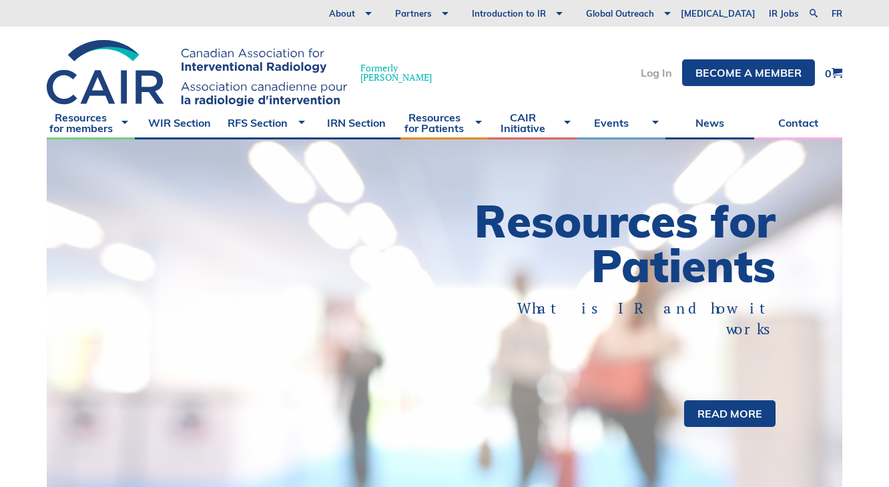
click at [660, 73] on link "Log In" at bounding box center [656, 72] width 31 height 11
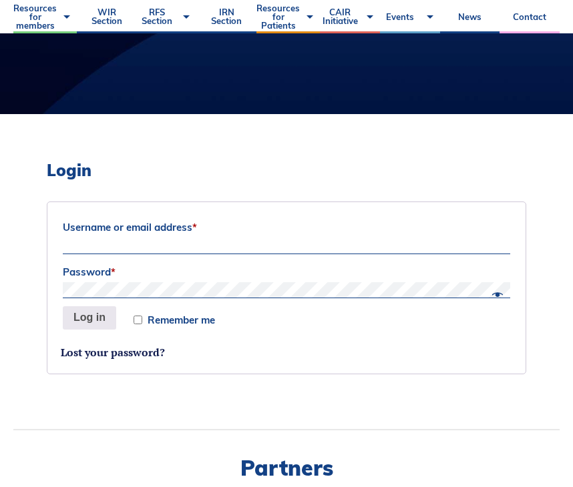
scroll to position [267, 0]
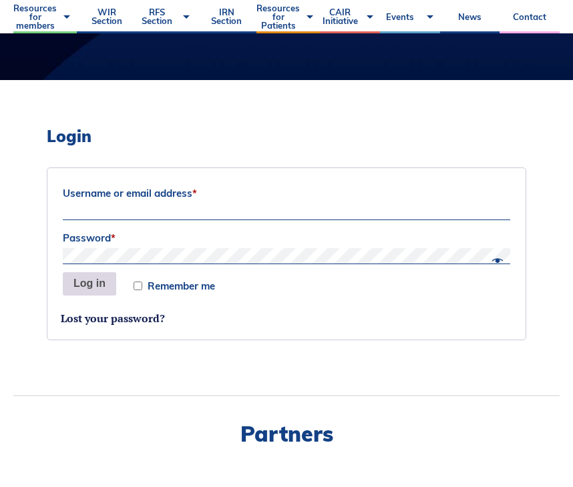
type input "[EMAIL_ADDRESS][PERSON_NAME][DOMAIN_NAME][PERSON_NAME]"
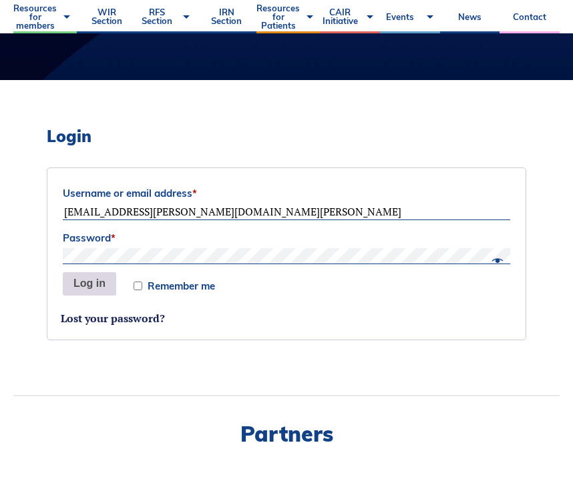
click at [91, 281] on button "Log in" at bounding box center [89, 284] width 53 height 24
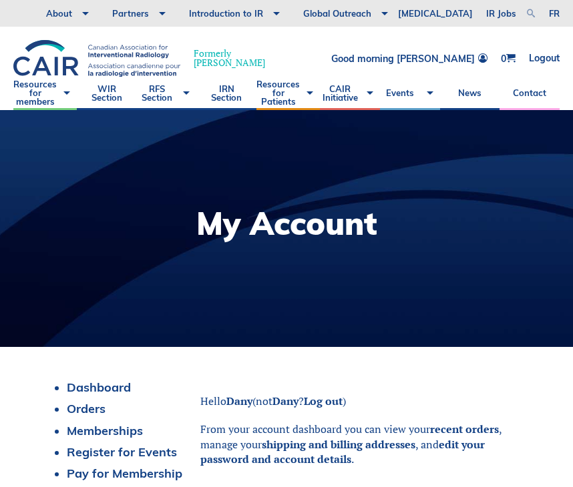
click at [530, 11] on link at bounding box center [530, 13] width 16 height 16
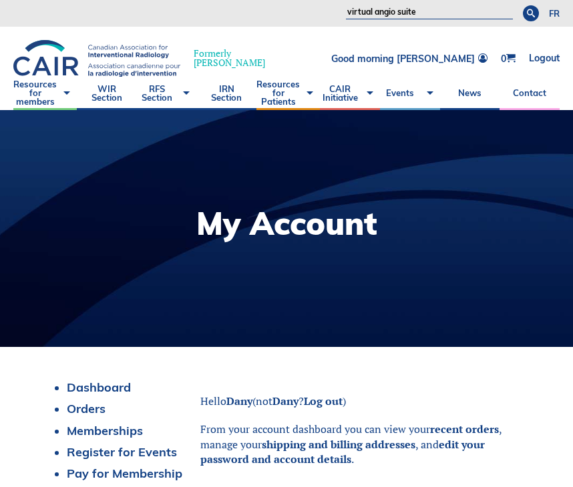
type input "virtual angio suite"
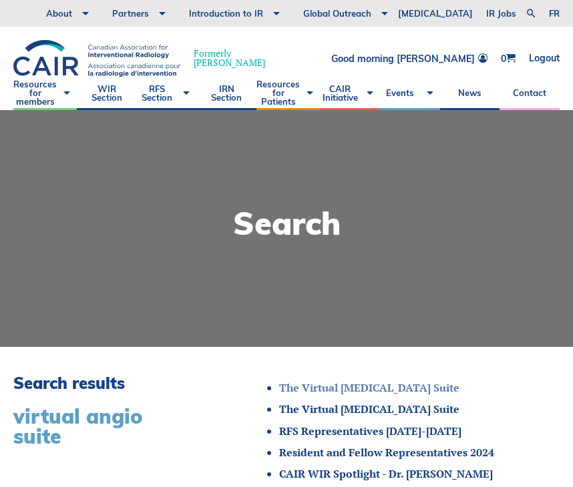
click at [390, 385] on link "The Virtual [MEDICAL_DATA] Suite" at bounding box center [369, 387] width 180 height 15
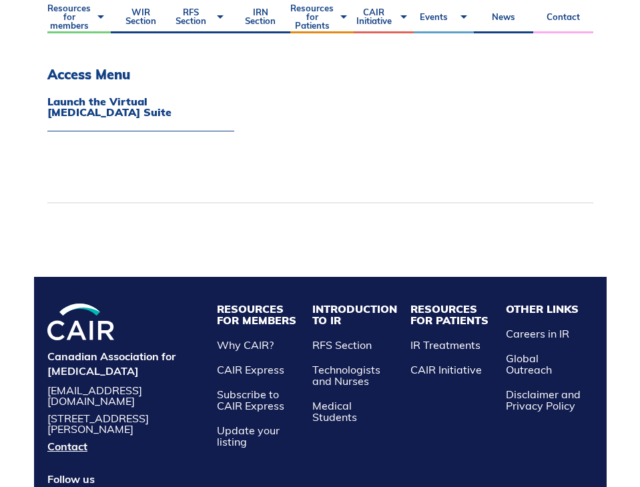
scroll to position [539, 0]
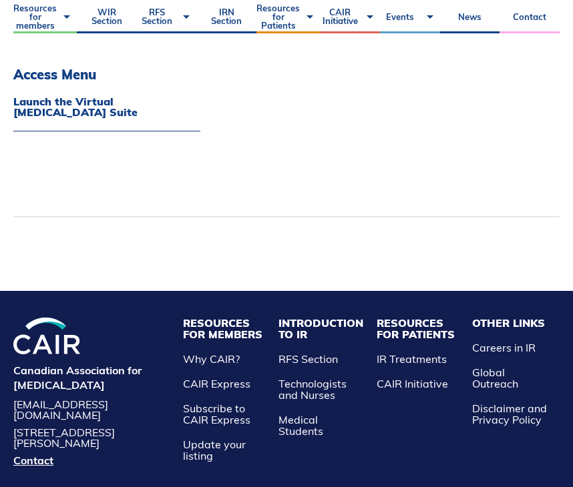
click at [141, 171] on div "Access Menu Launch the Virtual Angiography Suite" at bounding box center [102, 28] width 179 height 375
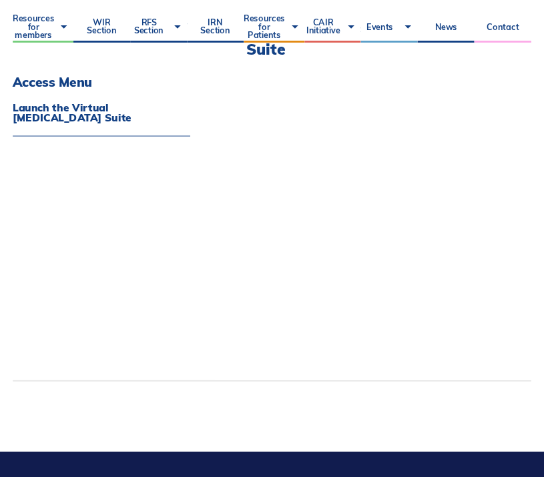
scroll to position [368, 0]
